Goal: Transaction & Acquisition: Purchase product/service

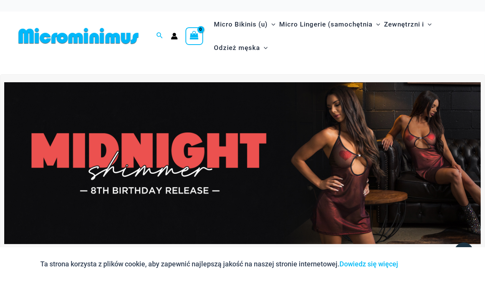
click at [333, 159] on img at bounding box center [242, 163] width 476 height 162
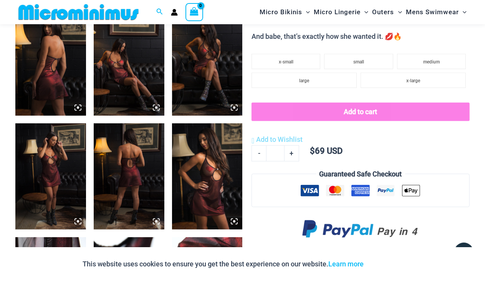
scroll to position [419, 0]
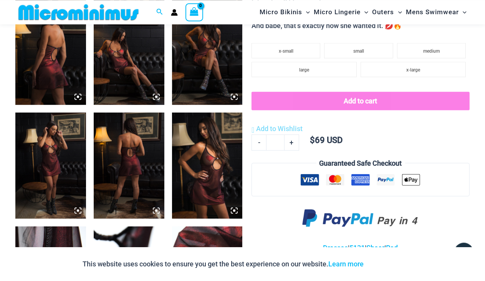
click at [145, 167] on img at bounding box center [129, 165] width 71 height 106
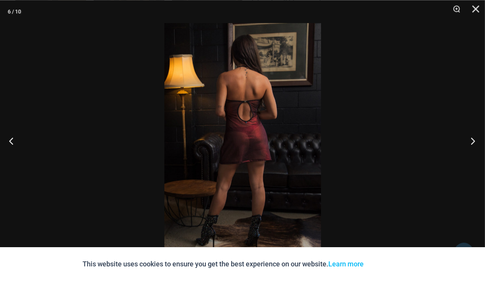
click at [471, 141] on button "Next" at bounding box center [470, 140] width 29 height 38
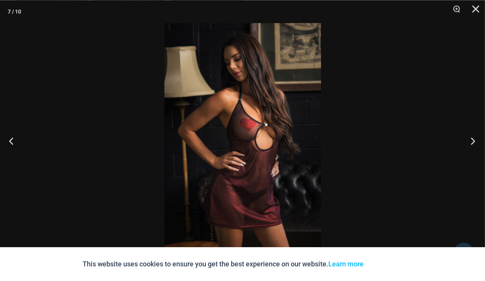
click at [471, 141] on button "Next" at bounding box center [470, 140] width 29 height 38
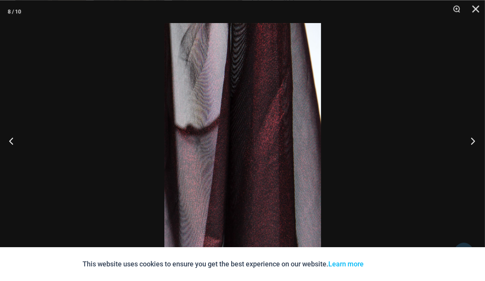
click at [471, 141] on button "Next" at bounding box center [470, 140] width 29 height 38
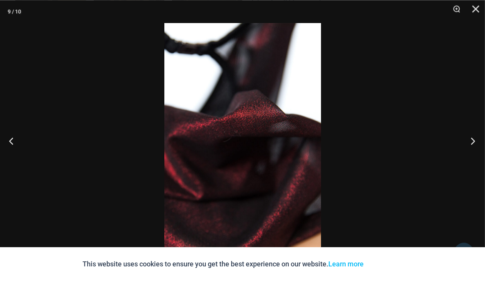
click at [471, 141] on button "Next" at bounding box center [470, 140] width 29 height 38
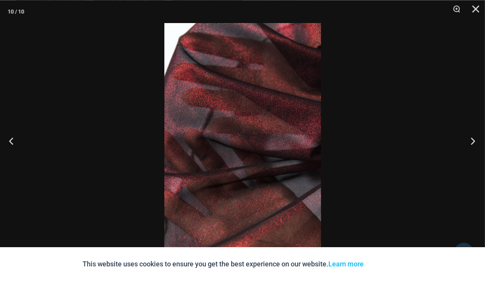
click at [471, 141] on button "Next" at bounding box center [470, 140] width 29 height 38
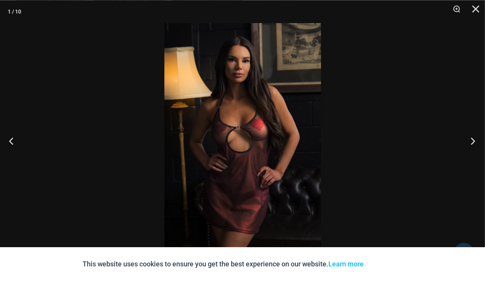
click at [471, 141] on button "Next" at bounding box center [470, 140] width 29 height 38
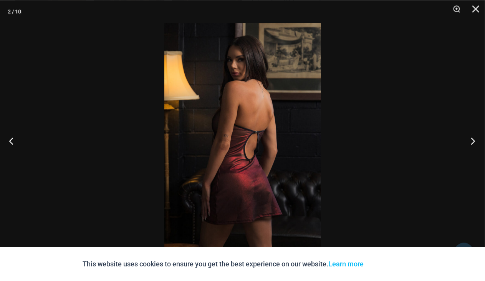
click at [471, 141] on button "Next" at bounding box center [470, 140] width 29 height 38
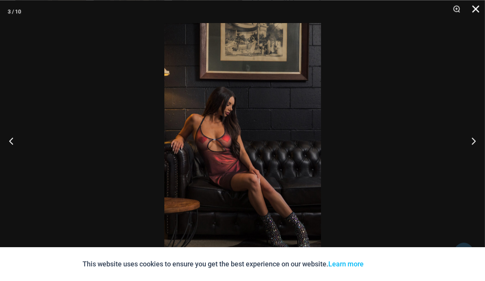
click at [477, 6] on button "Close" at bounding box center [472, 11] width 19 height 23
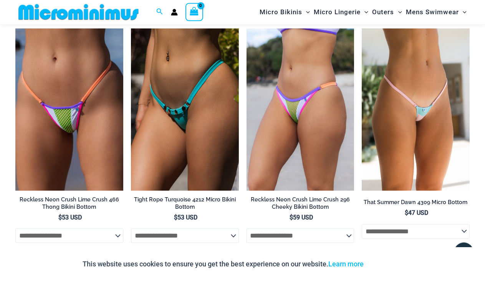
scroll to position [1832, 0]
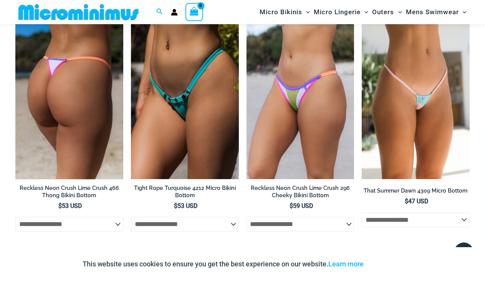
click at [89, 100] on img at bounding box center [69, 98] width 108 height 162
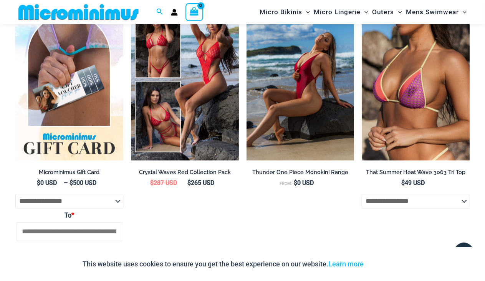
scroll to position [1461, 0]
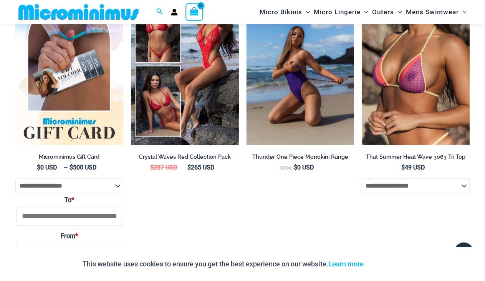
click at [305, 91] on img at bounding box center [300, 64] width 108 height 162
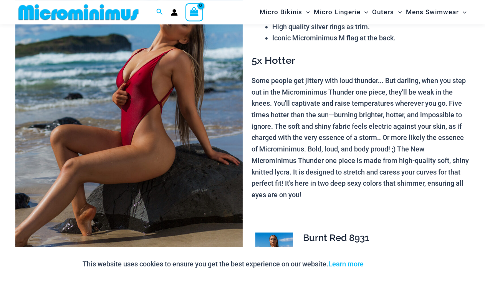
scroll to position [276, 0]
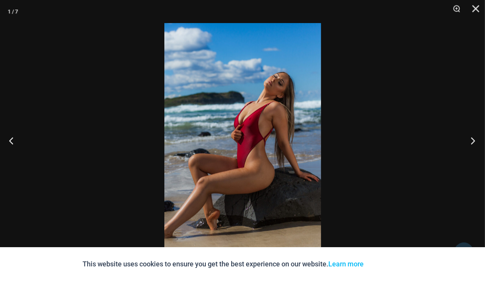
click at [472, 142] on button "Next" at bounding box center [470, 140] width 29 height 38
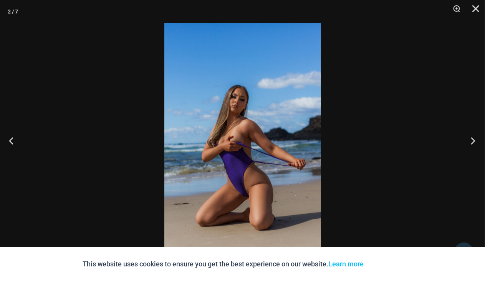
click at [472, 142] on button "Next" at bounding box center [470, 140] width 29 height 38
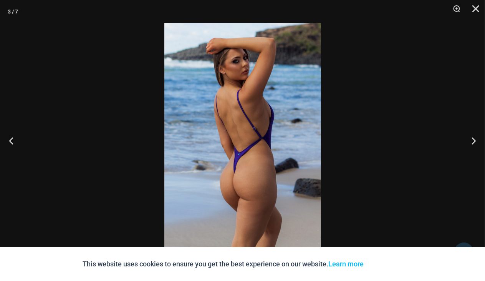
scroll to position [1112, 0]
click at [478, 7] on button "Close" at bounding box center [472, 11] width 19 height 23
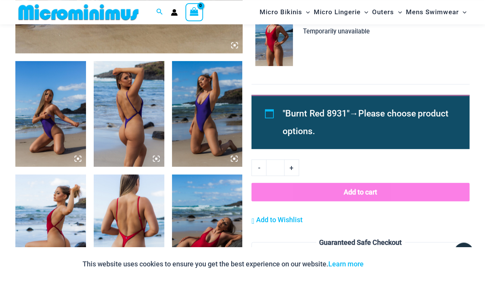
scroll to position [0, 0]
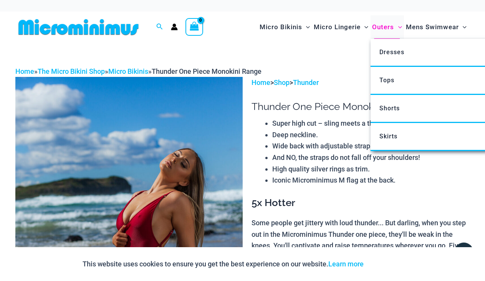
click at [381, 28] on span "Outers" at bounding box center [383, 27] width 22 height 20
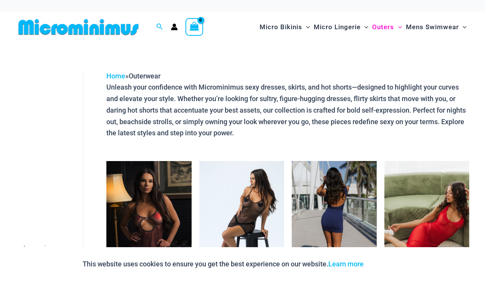
click at [336, 202] on img at bounding box center [334, 224] width 85 height 127
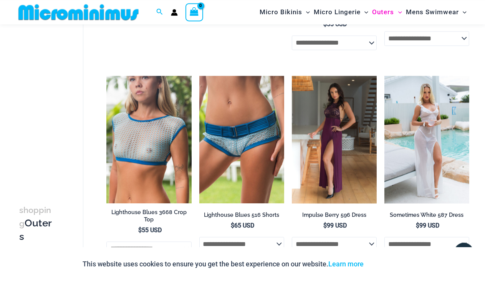
scroll to position [1515, 0]
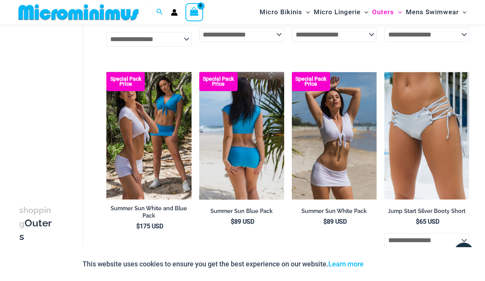
click at [248, 156] on img at bounding box center [241, 135] width 85 height 127
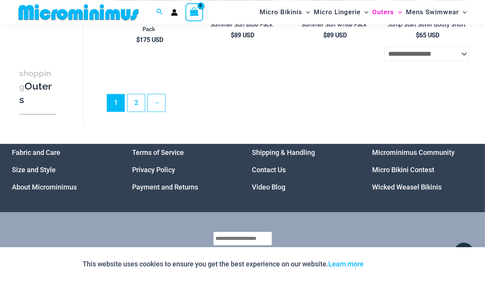
scroll to position [1725, 0]
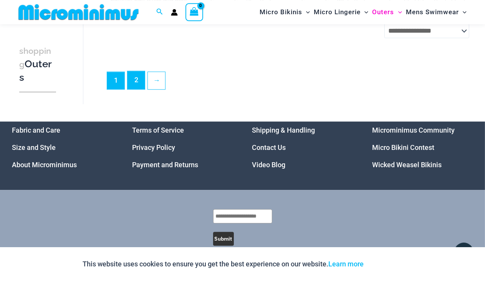
click at [135, 81] on link "2" at bounding box center [135, 80] width 17 height 18
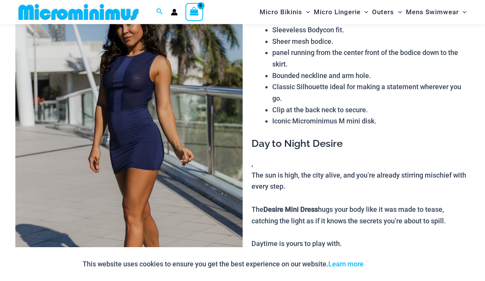
scroll to position [89, 0]
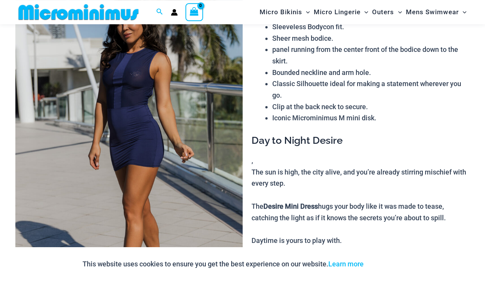
click at [120, 97] on img at bounding box center [128, 150] width 227 height 340
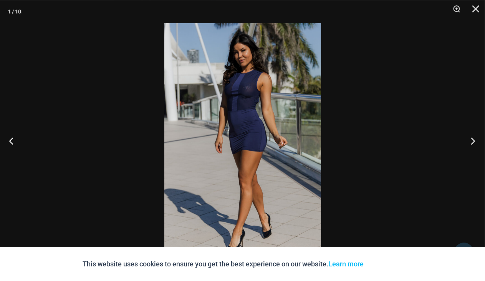
click at [477, 137] on button "Next" at bounding box center [470, 140] width 29 height 38
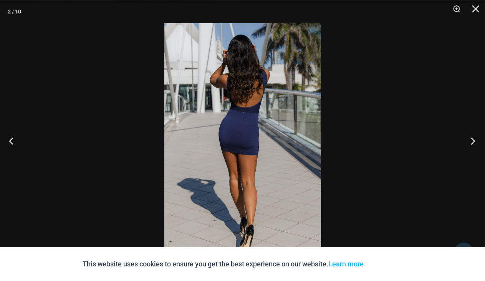
click at [477, 137] on button "Next" at bounding box center [470, 140] width 29 height 38
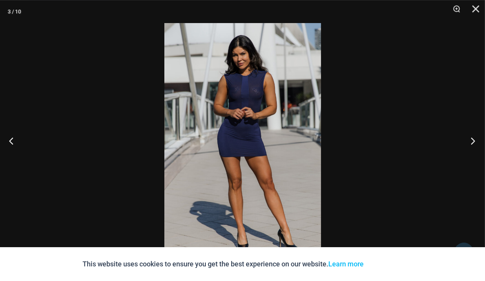
click at [477, 137] on button "Next" at bounding box center [470, 140] width 29 height 38
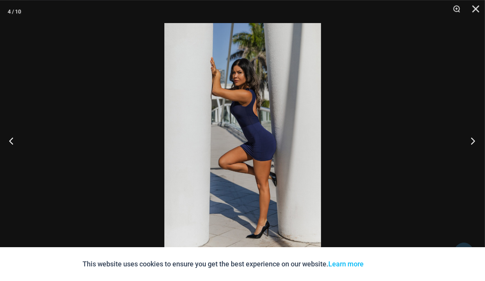
click at [477, 137] on button "Next" at bounding box center [470, 140] width 29 height 38
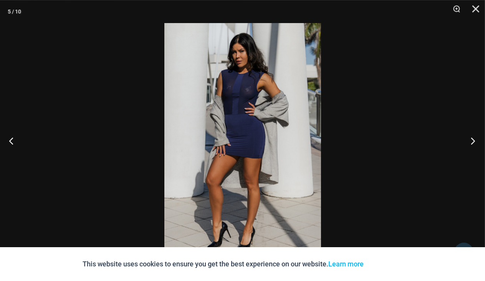
click at [477, 137] on button "Next" at bounding box center [470, 140] width 29 height 38
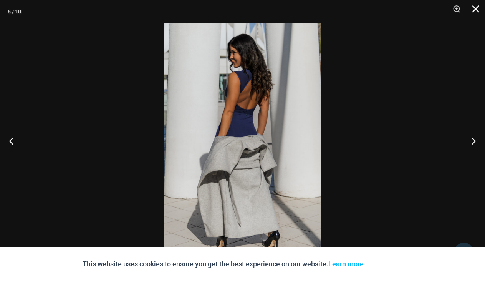
click at [475, 11] on button "Close" at bounding box center [472, 11] width 19 height 23
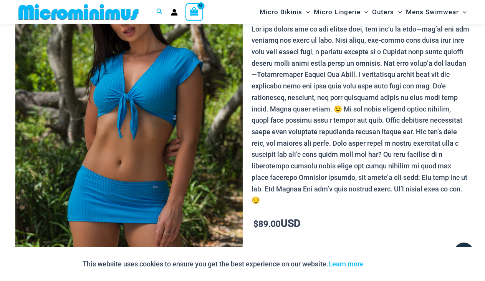
scroll to position [317, 0]
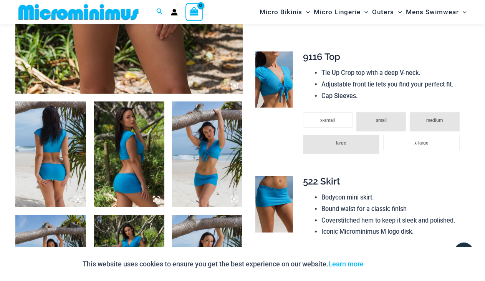
click at [50, 170] on img at bounding box center [50, 154] width 71 height 106
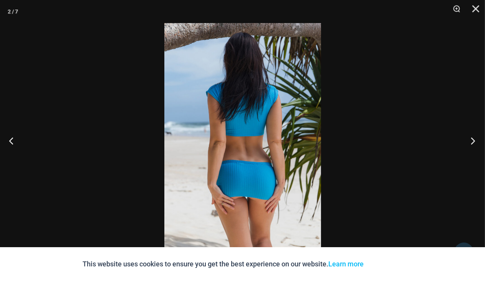
click at [472, 140] on button "Next" at bounding box center [470, 140] width 29 height 38
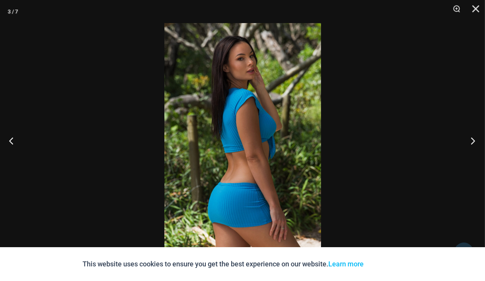
click at [472, 140] on button "Next" at bounding box center [470, 140] width 29 height 38
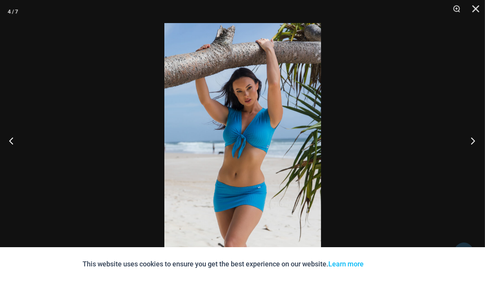
click at [472, 140] on button "Next" at bounding box center [470, 140] width 29 height 38
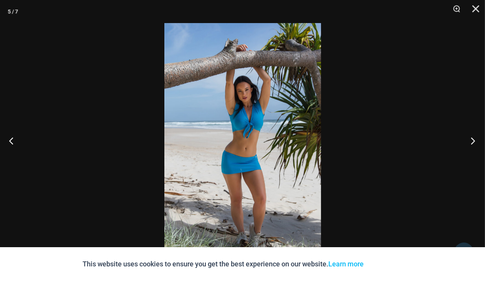
click at [472, 140] on button "Next" at bounding box center [470, 140] width 29 height 38
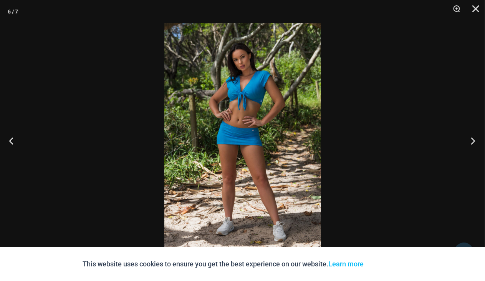
click at [472, 140] on button "Next" at bounding box center [470, 140] width 29 height 38
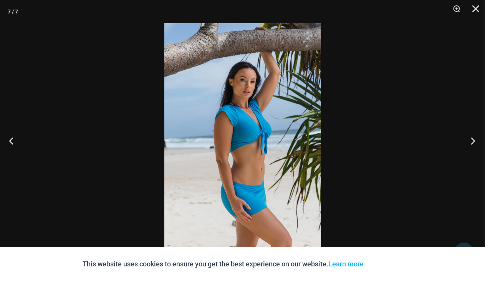
click at [472, 140] on button "Next" at bounding box center [470, 140] width 29 height 38
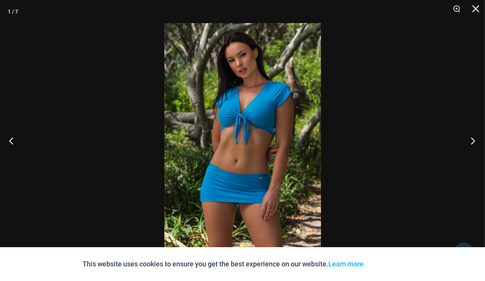
click at [472, 140] on button "Next" at bounding box center [470, 140] width 29 height 38
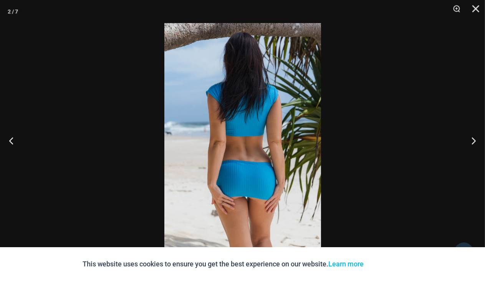
scroll to position [526, 0]
click at [475, 9] on button "Close" at bounding box center [472, 11] width 19 height 23
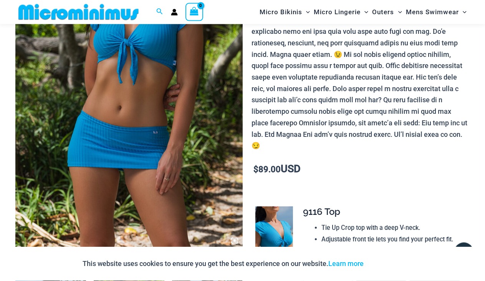
scroll to position [0, 0]
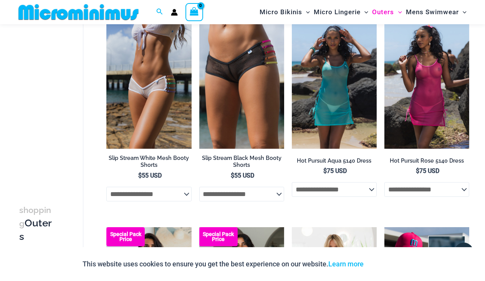
scroll to position [63, 0]
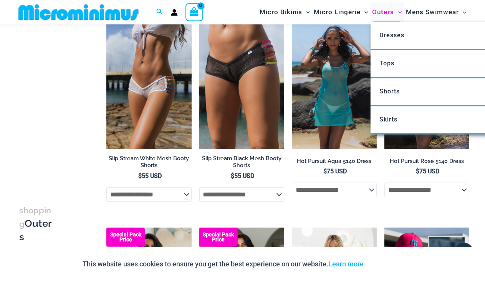
click at [377, 14] on span "Outers" at bounding box center [383, 12] width 22 height 20
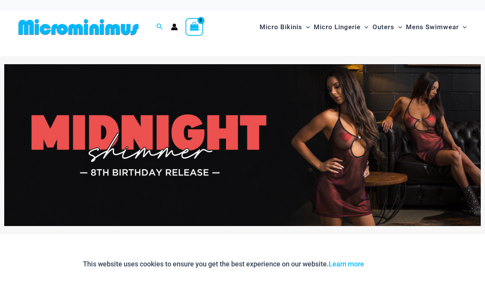
click at [278, 28] on span "Micro Bikinis" at bounding box center [280, 27] width 43 height 20
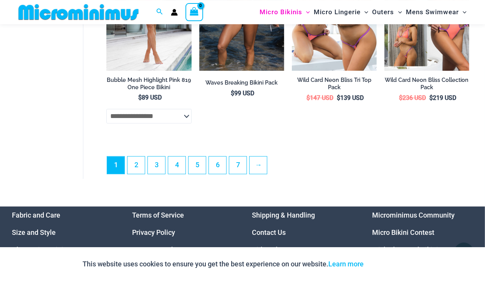
scroll to position [1827, 0]
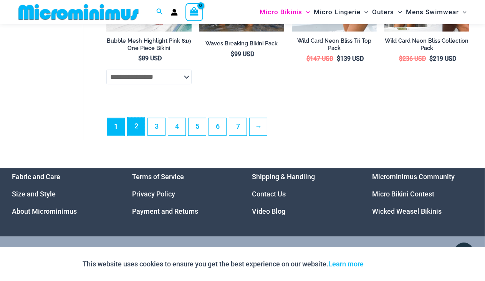
click at [139, 131] on link "2" at bounding box center [135, 126] width 17 height 18
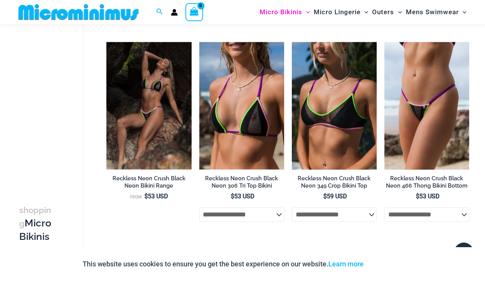
scroll to position [1687, 0]
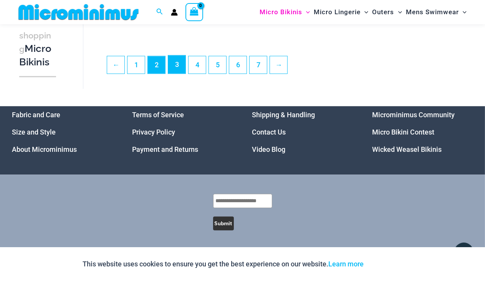
click at [178, 62] on link "3" at bounding box center [176, 64] width 17 height 18
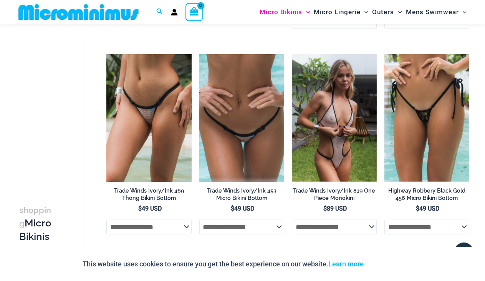
scroll to position [817, 0]
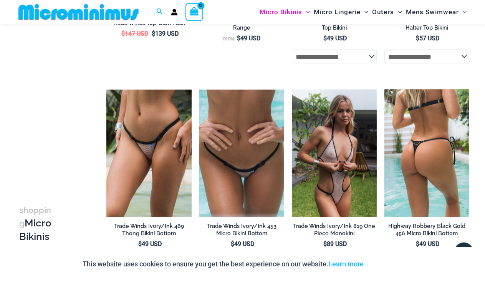
click at [422, 147] on img at bounding box center [426, 152] width 85 height 127
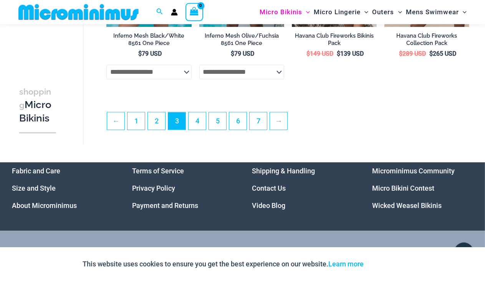
scroll to position [1654, 0]
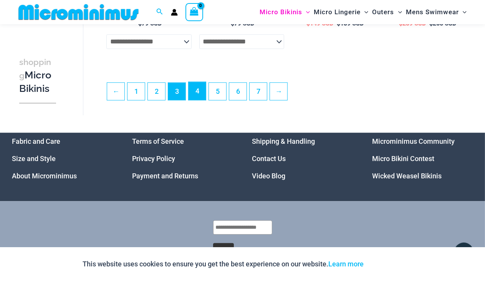
click at [197, 99] on link "4" at bounding box center [196, 91] width 17 height 18
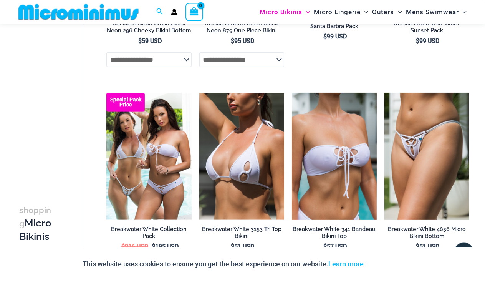
scroll to position [0, 0]
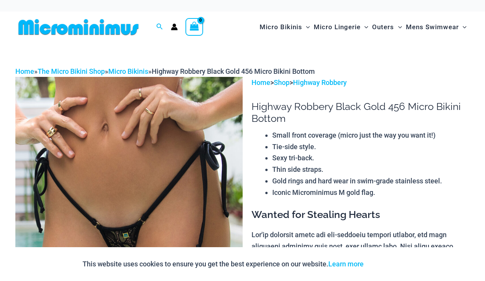
click at [155, 231] on img at bounding box center [128, 247] width 227 height 340
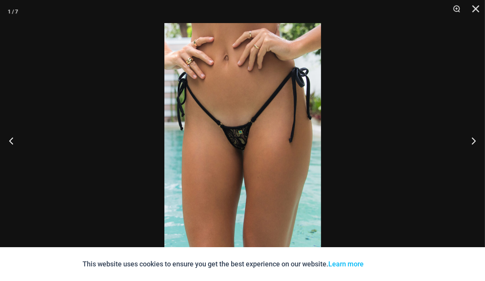
click at [226, 156] on img at bounding box center [242, 140] width 157 height 234
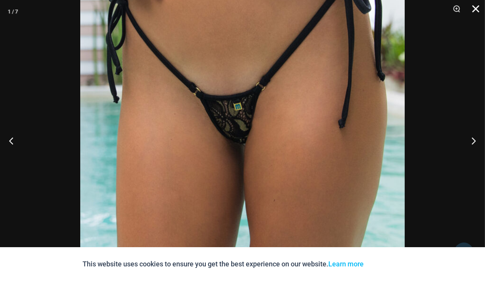
click at [475, 7] on button "Close" at bounding box center [472, 11] width 19 height 23
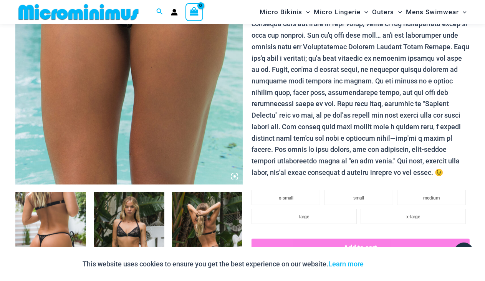
scroll to position [436, 0]
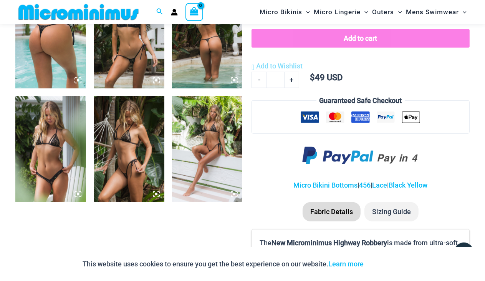
click at [114, 150] on img at bounding box center [129, 149] width 71 height 106
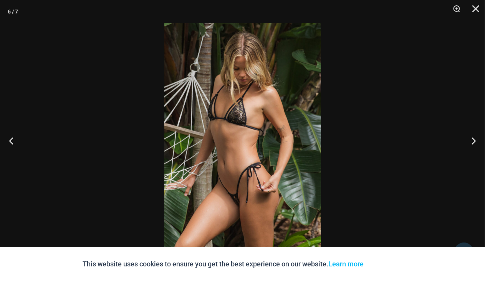
click at [244, 132] on img at bounding box center [242, 140] width 157 height 234
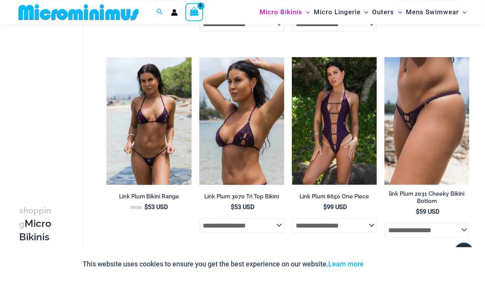
scroll to position [843, 0]
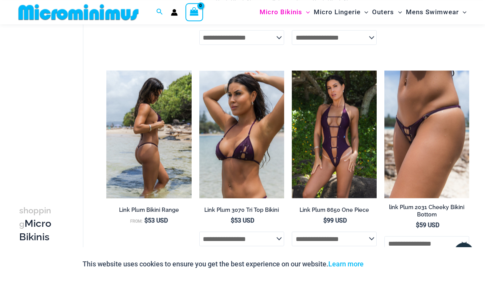
click at [146, 157] on img at bounding box center [148, 133] width 85 height 127
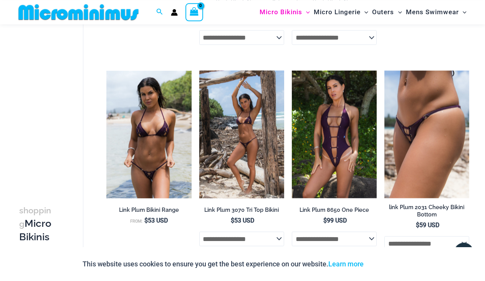
click at [240, 166] on img at bounding box center [241, 133] width 85 height 127
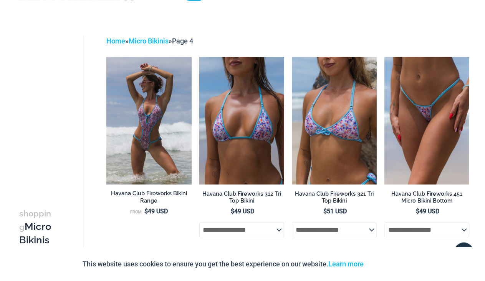
scroll to position [0, 0]
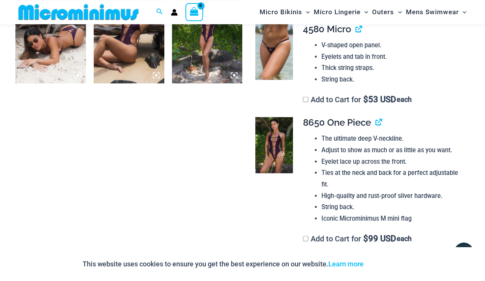
scroll to position [499, 0]
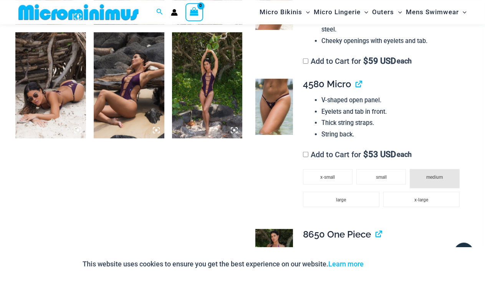
click at [428, 174] on span "medium" at bounding box center [434, 176] width 17 height 5
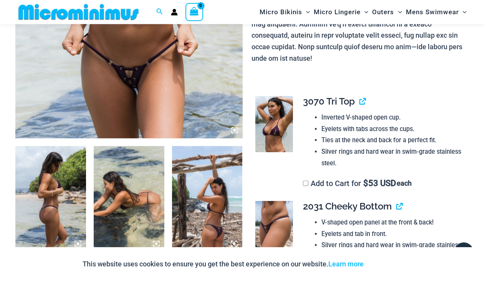
scroll to position [501, 0]
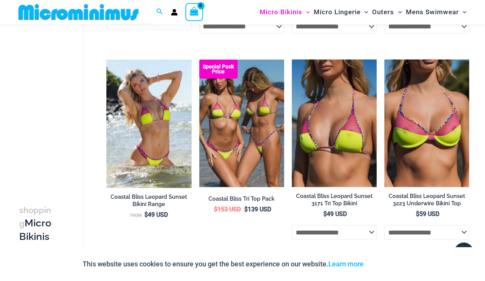
scroll to position [432, 0]
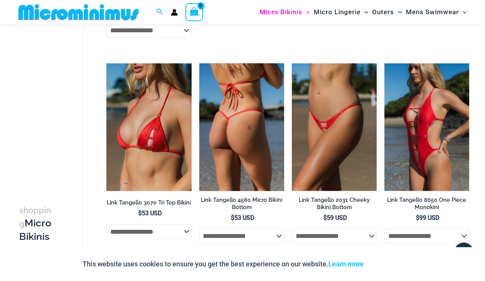
click at [244, 153] on img at bounding box center [241, 126] width 85 height 127
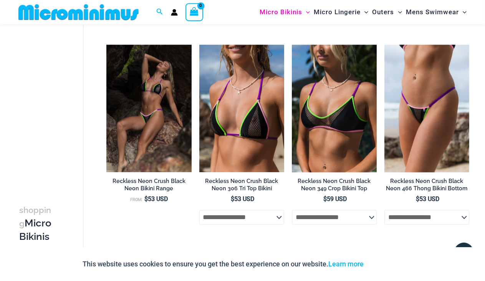
scroll to position [1687, 0]
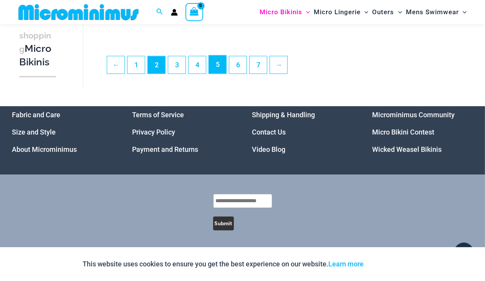
click at [216, 65] on link "5" at bounding box center [217, 64] width 17 height 18
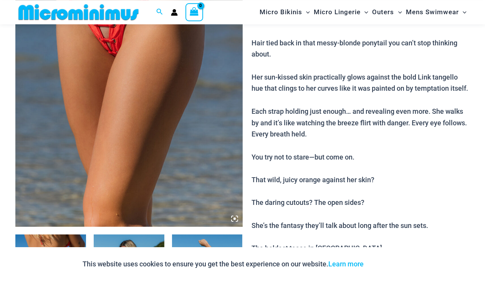
scroll to position [385, 0]
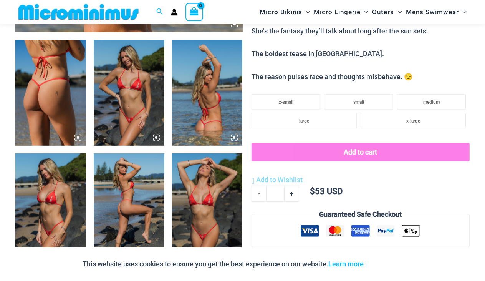
click at [56, 107] on img at bounding box center [50, 93] width 71 height 106
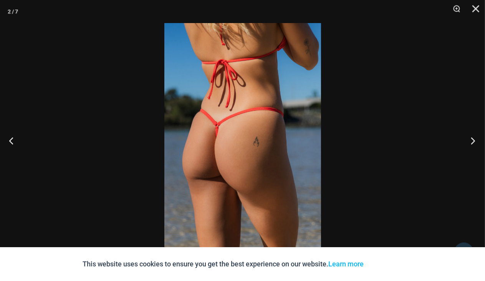
click at [472, 142] on button "Next" at bounding box center [470, 140] width 29 height 38
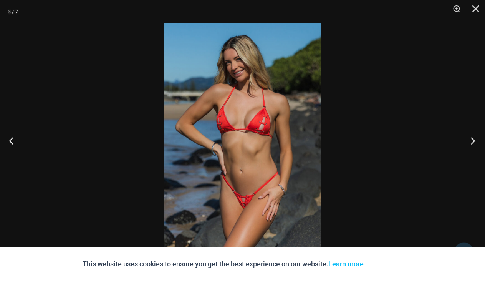
click at [472, 141] on button "Next" at bounding box center [470, 140] width 29 height 38
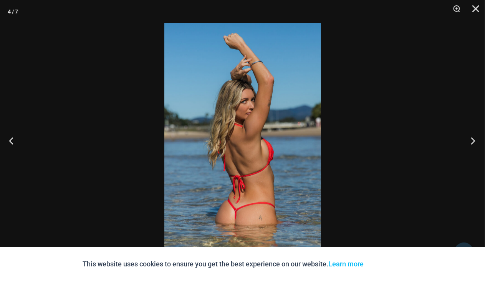
click at [472, 141] on button "Next" at bounding box center [470, 140] width 29 height 38
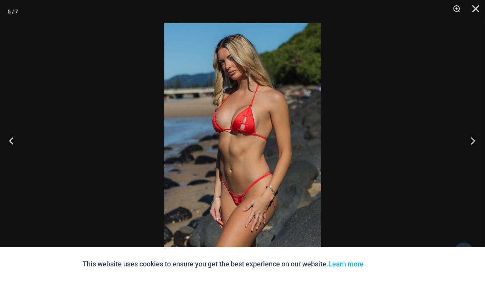
click at [472, 141] on button "Next" at bounding box center [470, 140] width 29 height 38
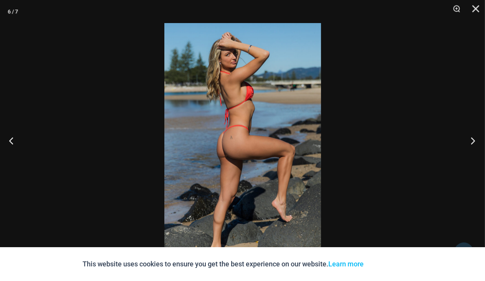
click at [472, 141] on button "Next" at bounding box center [470, 140] width 29 height 38
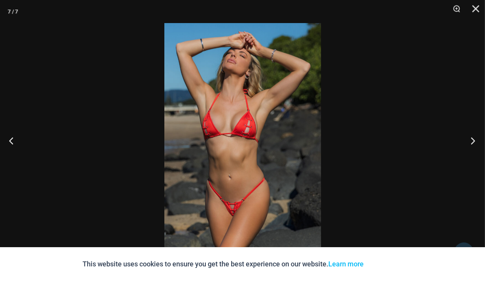
click at [472, 141] on button "Next" at bounding box center [470, 140] width 29 height 38
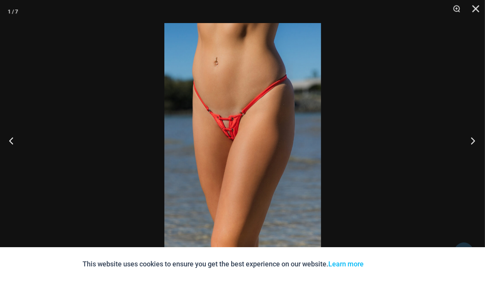
click at [472, 141] on button "Next" at bounding box center [470, 140] width 29 height 38
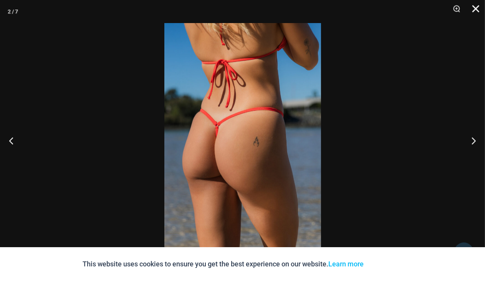
click at [475, 6] on button "Close" at bounding box center [472, 11] width 19 height 23
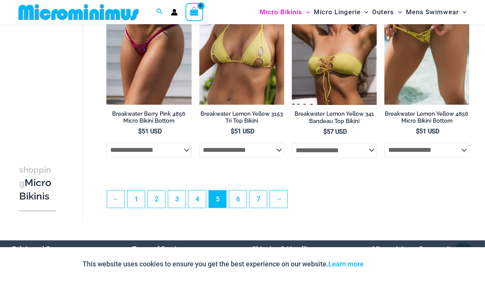
scroll to position [1552, 0]
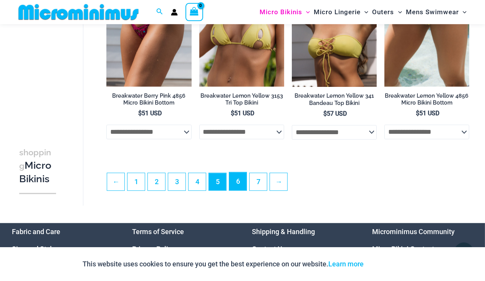
click at [239, 186] on link "6" at bounding box center [237, 181] width 17 height 18
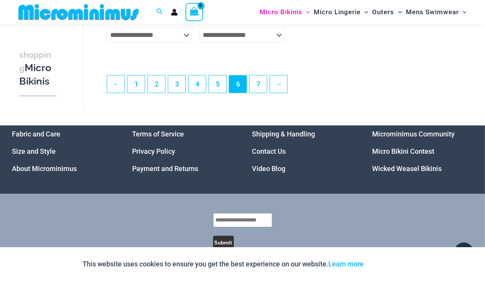
scroll to position [1687, 0]
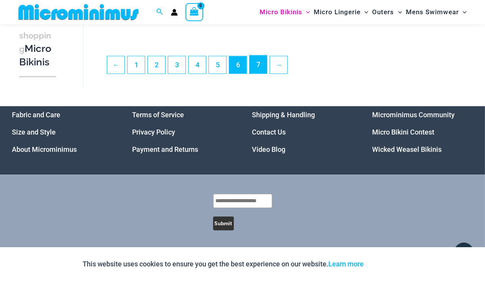
click at [254, 66] on link "7" at bounding box center [257, 64] width 17 height 18
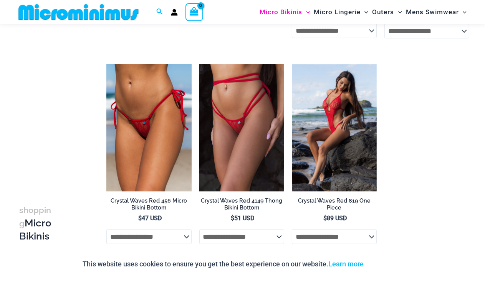
scroll to position [435, 0]
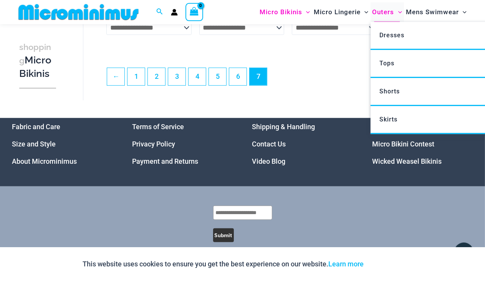
click at [392, 13] on span "Outers" at bounding box center [383, 12] width 22 height 20
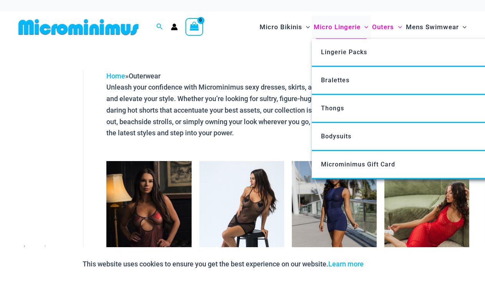
click at [350, 29] on span "Micro Lingerie" at bounding box center [337, 27] width 47 height 20
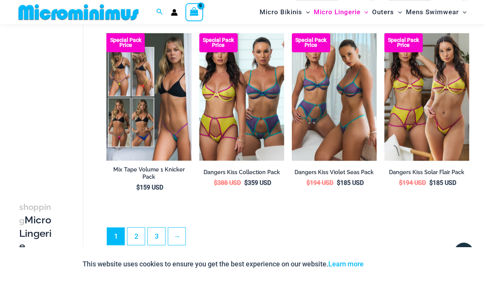
scroll to position [1542, 0]
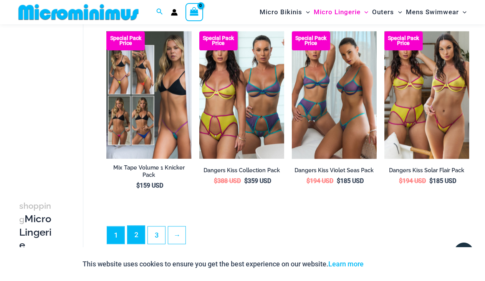
click at [137, 234] on link "2" at bounding box center [135, 234] width 17 height 18
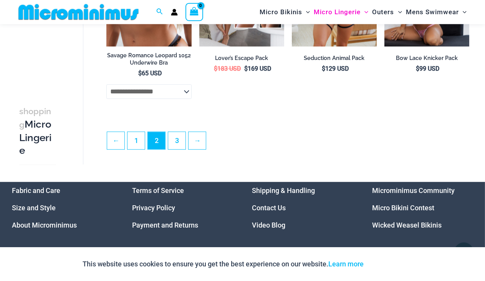
scroll to position [1601, 0]
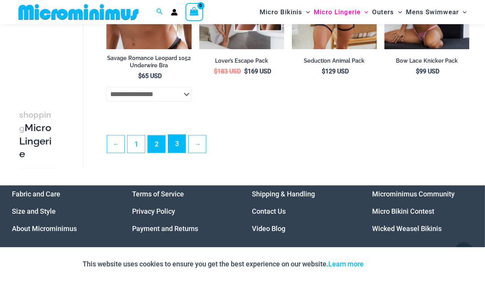
click at [180, 149] on link "3" at bounding box center [176, 143] width 17 height 18
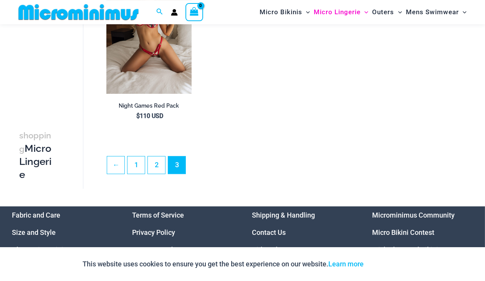
scroll to position [121, 0]
